Goal: Task Accomplishment & Management: Use online tool/utility

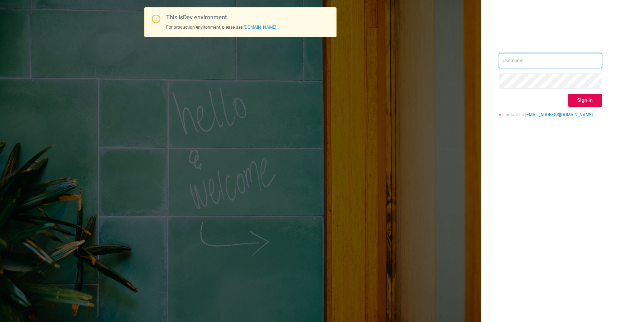
click at [531, 62] on input "text" at bounding box center [549, 60] width 103 height 15
type input "izdrnja@mediaocean.com"
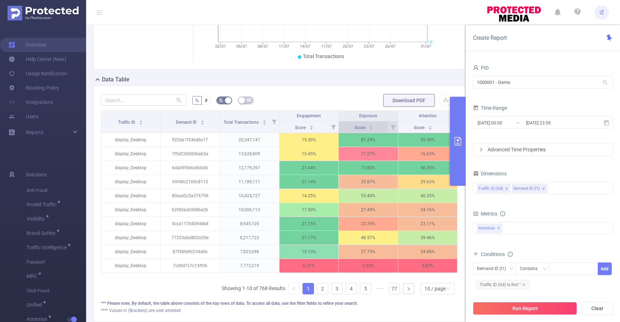
scroll to position [158, 0]
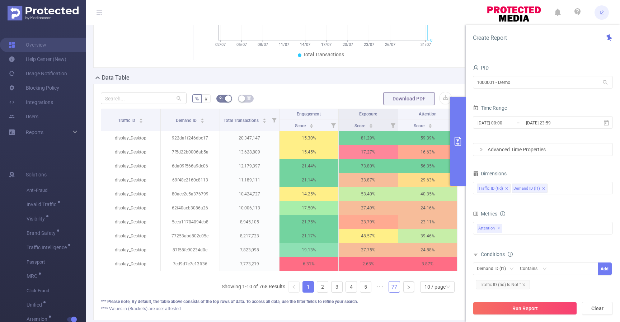
click at [389, 292] on link "77" at bounding box center [394, 287] width 11 height 11
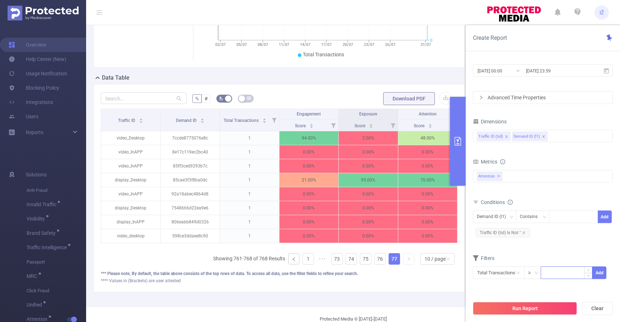
click at [559, 277] on input at bounding box center [566, 272] width 51 height 11
type input "10,000"
click at [602, 273] on button "Add" at bounding box center [599, 272] width 14 height 13
click at [541, 309] on button "Run Report" at bounding box center [525, 308] width 104 height 13
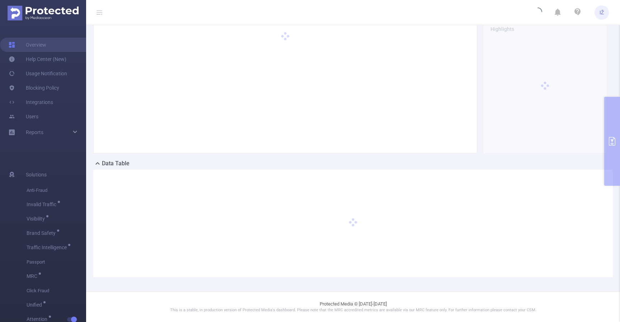
scroll to position [72, 0]
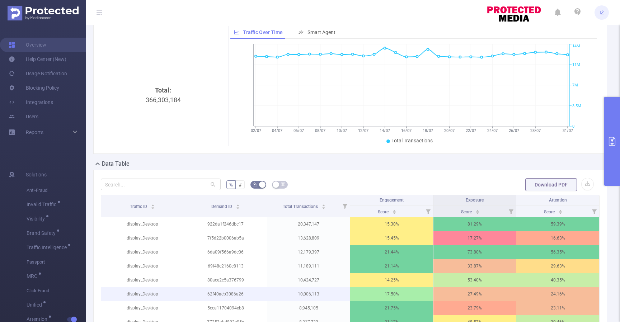
scroll to position [206, 0]
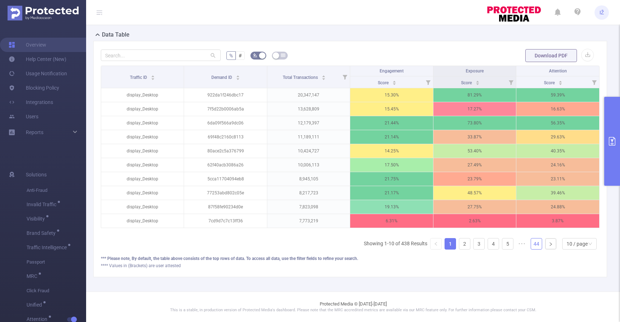
click at [534, 245] on link "44" at bounding box center [536, 243] width 11 height 11
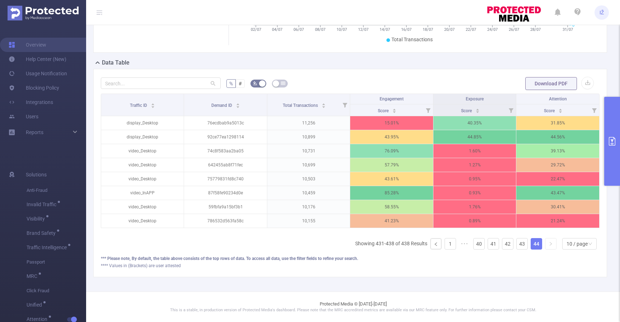
scroll to position [178, 0]
